Goal: Task Accomplishment & Management: Manage account settings

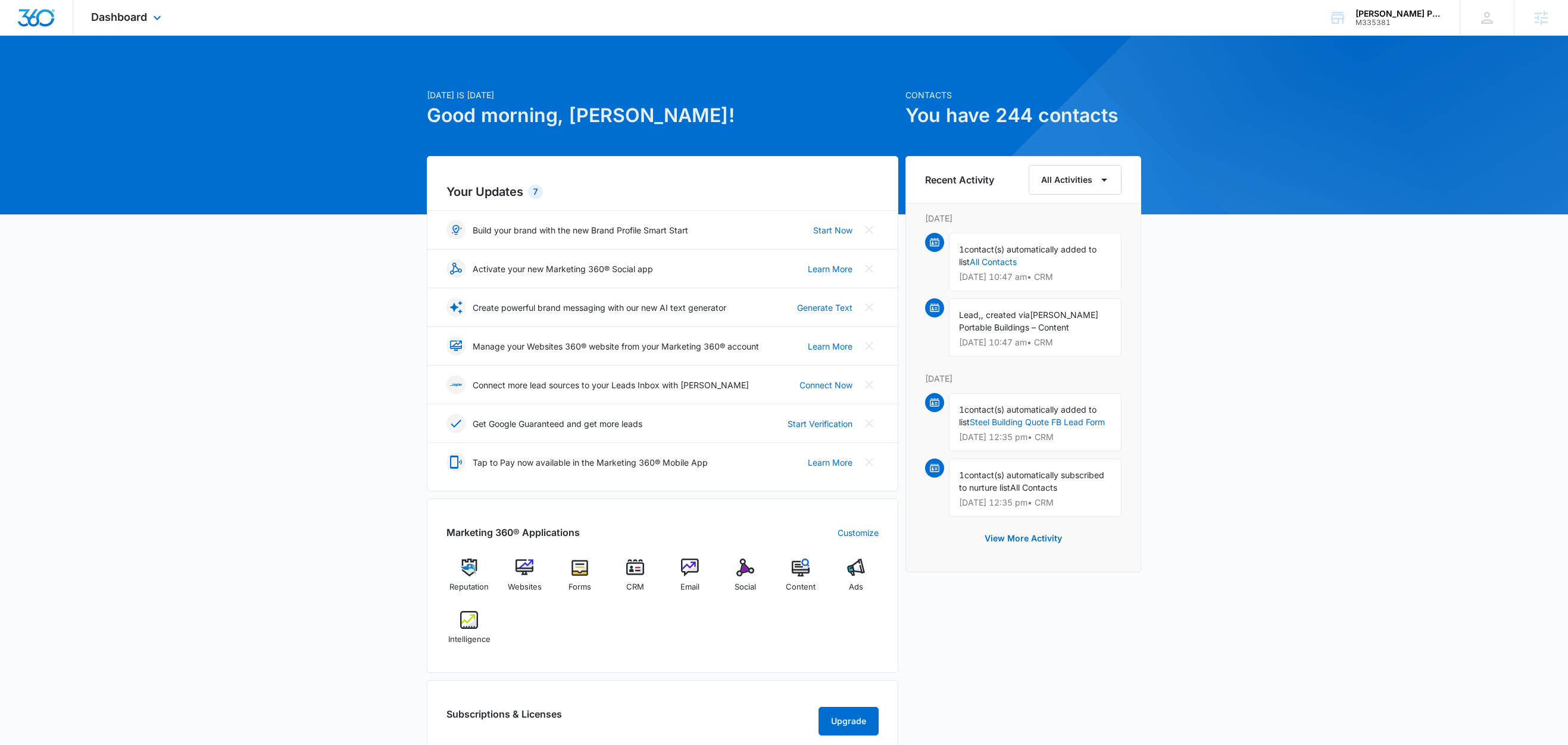
click at [168, 16] on div "Dashboard Apps Reputation Websites Forms CRM Email Social Content Ads Intellige…" at bounding box center [127, 17] width 109 height 35
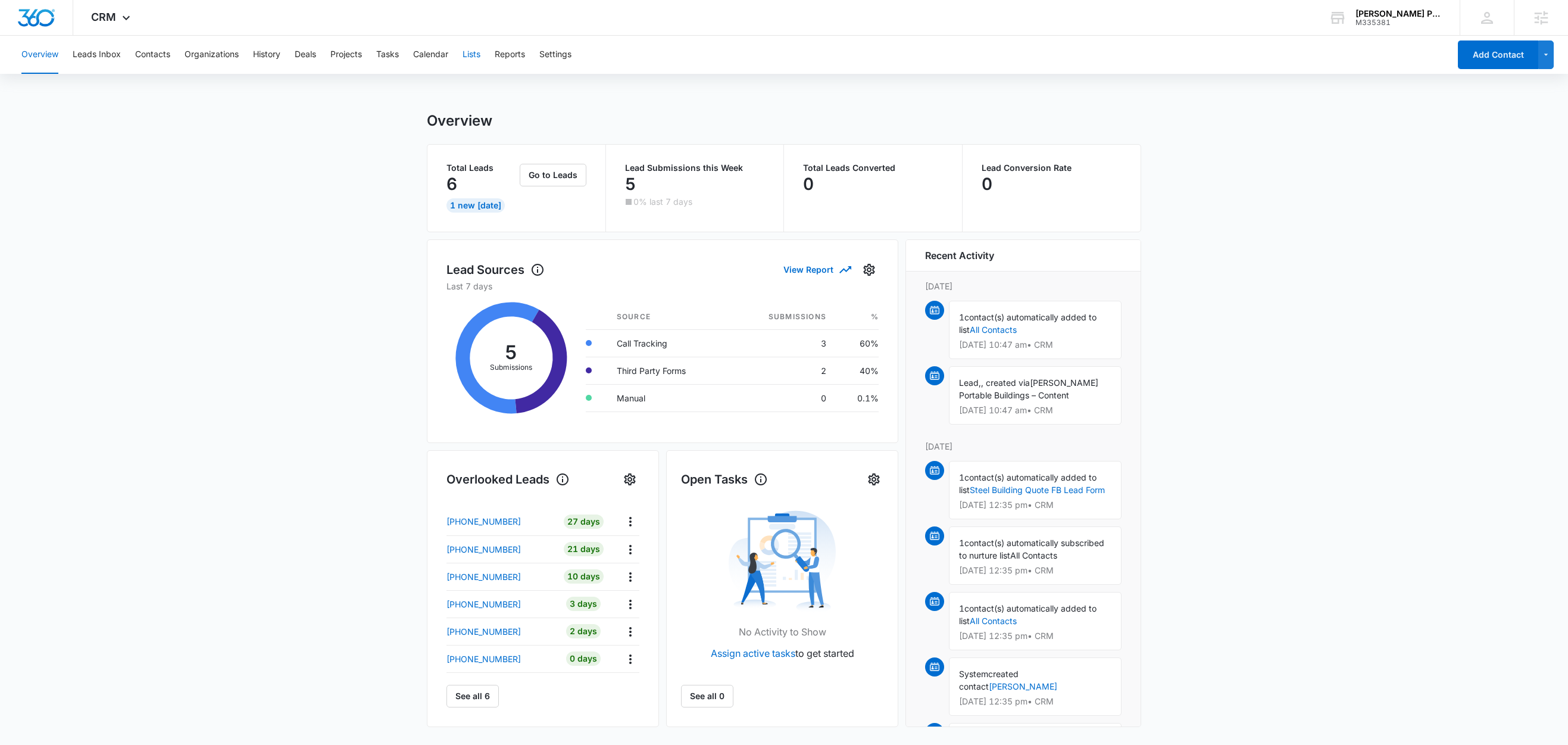
click at [472, 56] on button "Lists" at bounding box center [472, 54] width 18 height 38
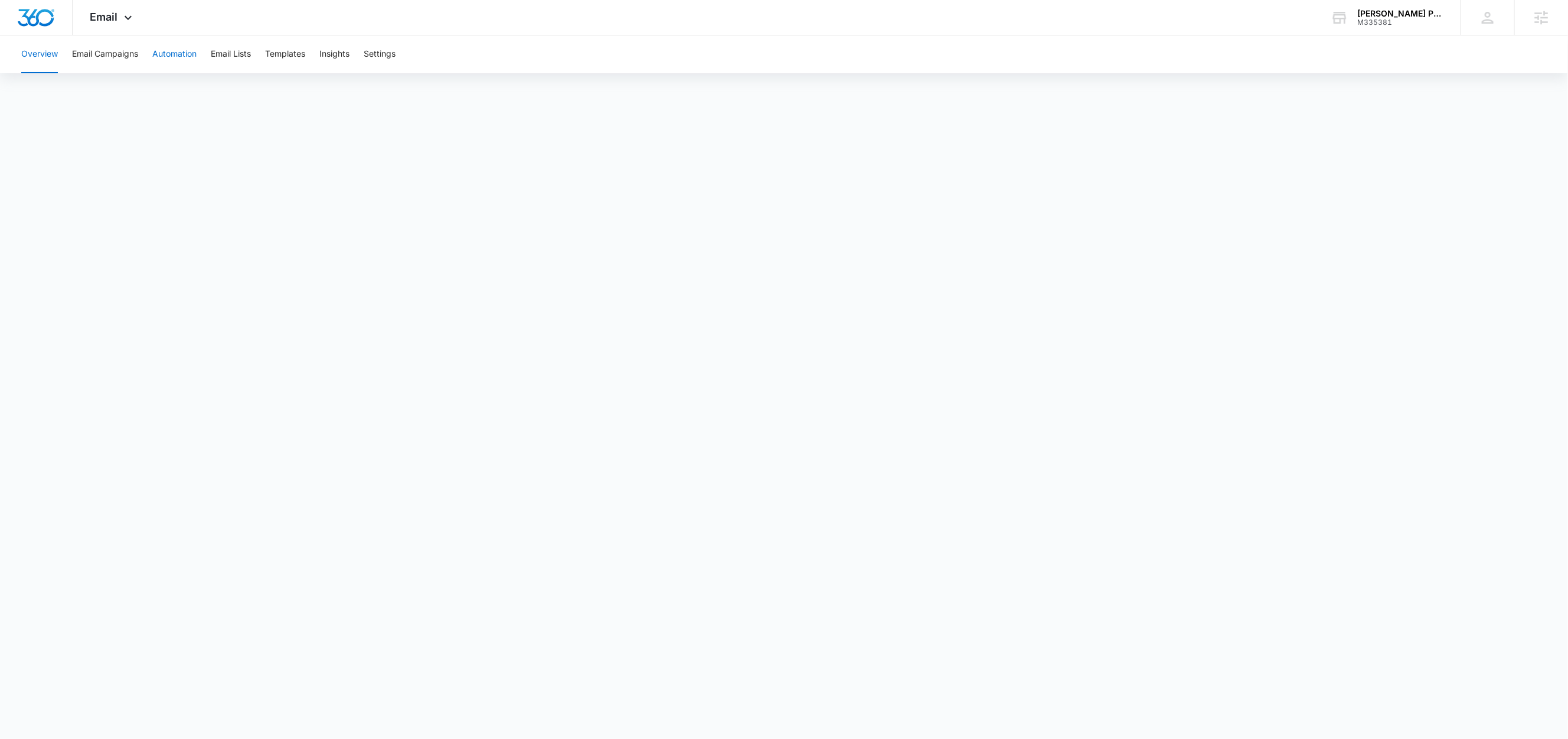
click at [186, 53] on button "Automation" at bounding box center [175, 54] width 44 height 38
click at [117, 57] on button "Email Campaigns" at bounding box center [105, 54] width 66 height 38
click at [109, 57] on button "Email Campaigns" at bounding box center [105, 54] width 66 height 38
click at [188, 50] on button "Automation" at bounding box center [175, 54] width 44 height 38
click at [127, 55] on button "Email Campaigns" at bounding box center [105, 54] width 66 height 38
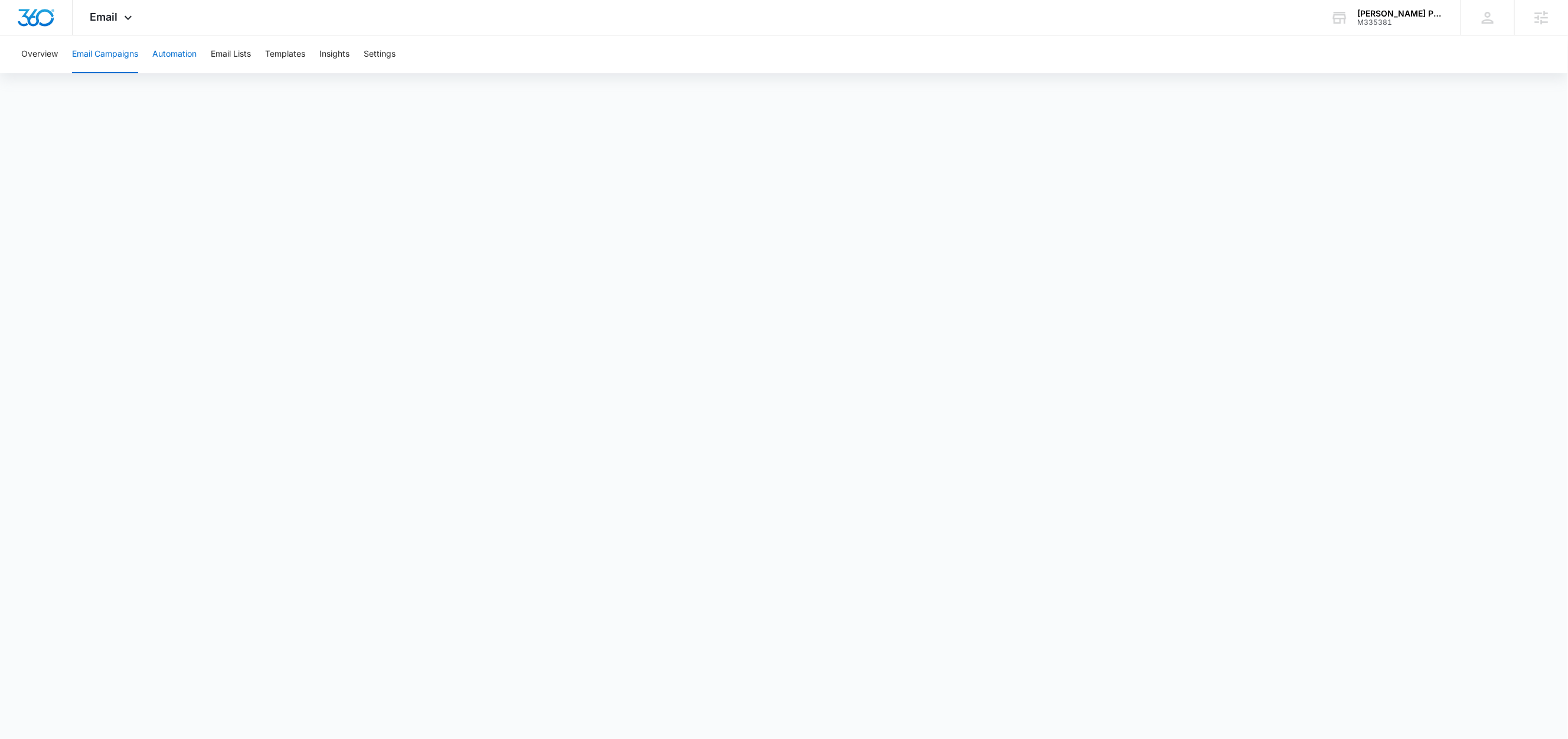
click at [168, 58] on button "Automation" at bounding box center [175, 54] width 44 height 38
click at [123, 56] on button "Email Campaigns" at bounding box center [105, 54] width 66 height 38
click at [177, 55] on button "Automation" at bounding box center [175, 54] width 44 height 38
click at [118, 61] on button "Email Campaigns" at bounding box center [105, 54] width 66 height 38
click at [170, 55] on button "Automation" at bounding box center [175, 54] width 44 height 38
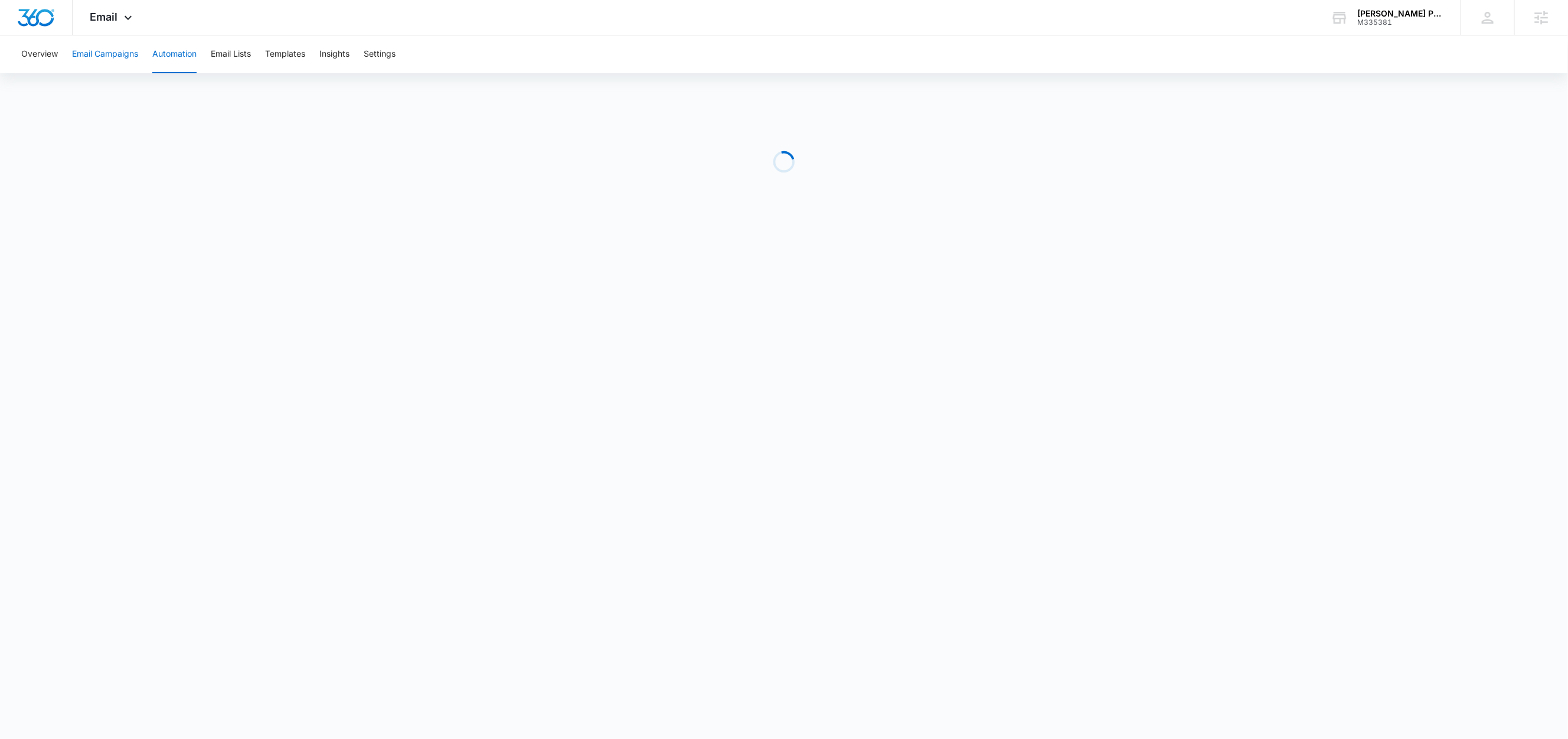
click at [103, 53] on button "Email Campaigns" at bounding box center [105, 54] width 66 height 38
